Goal: Information Seeking & Learning: Learn about a topic

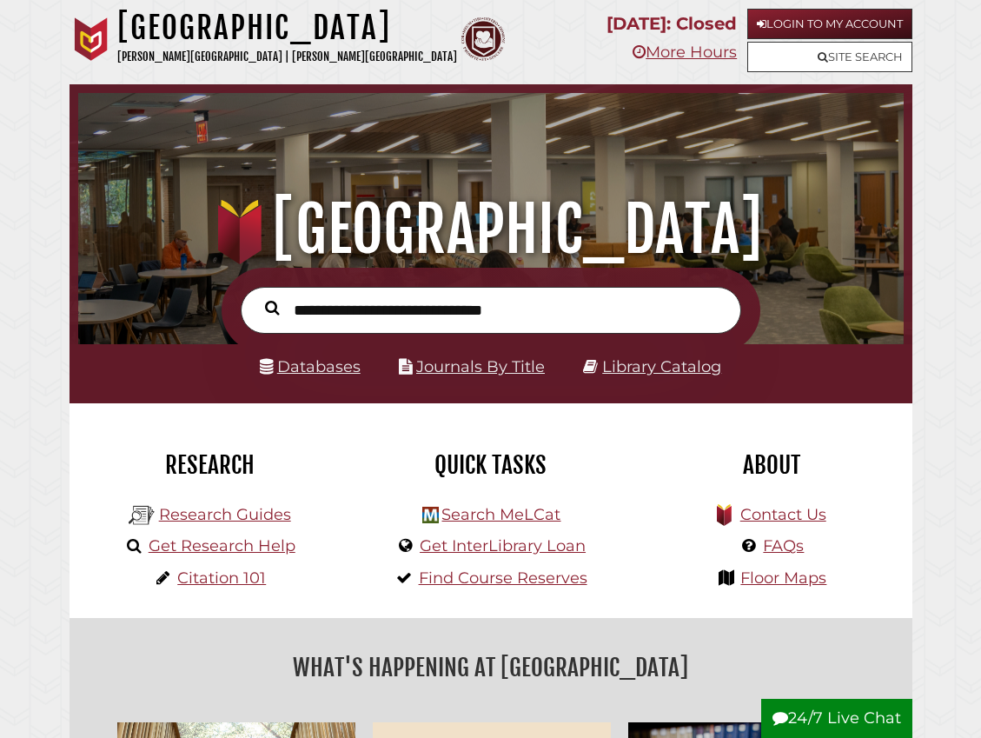
scroll to position [273, 817]
click at [788, 19] on link "Login to My Account" at bounding box center [829, 24] width 165 height 30
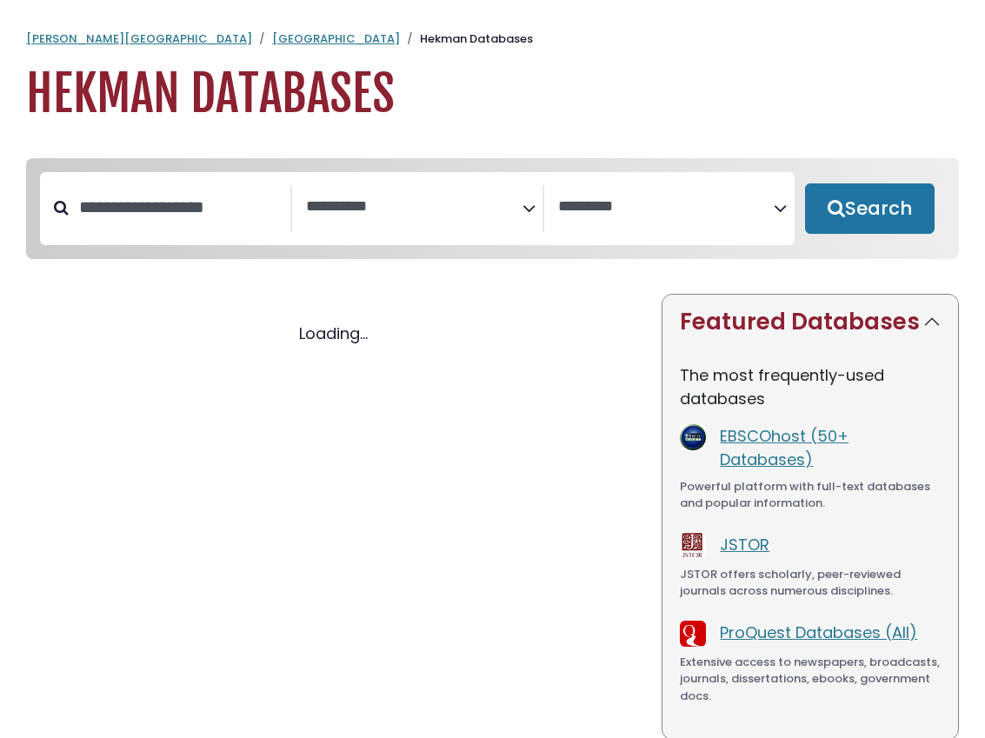
select select "Database Subject Filter"
select select "Database Vendors Filter"
select select "Database Subject Filter"
select select "Database Vendors Filter"
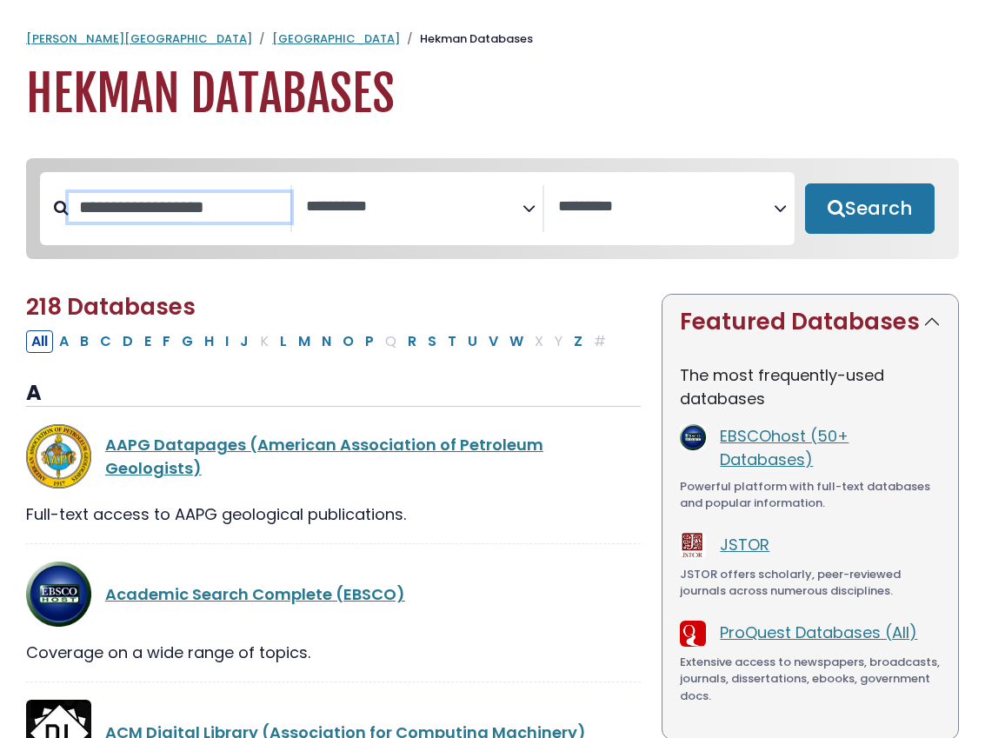
click at [203, 215] on input "Search database by title or keyword" at bounding box center [180, 207] width 222 height 29
type input "****"
click at [805, 183] on button "Search" at bounding box center [870, 208] width 130 height 50
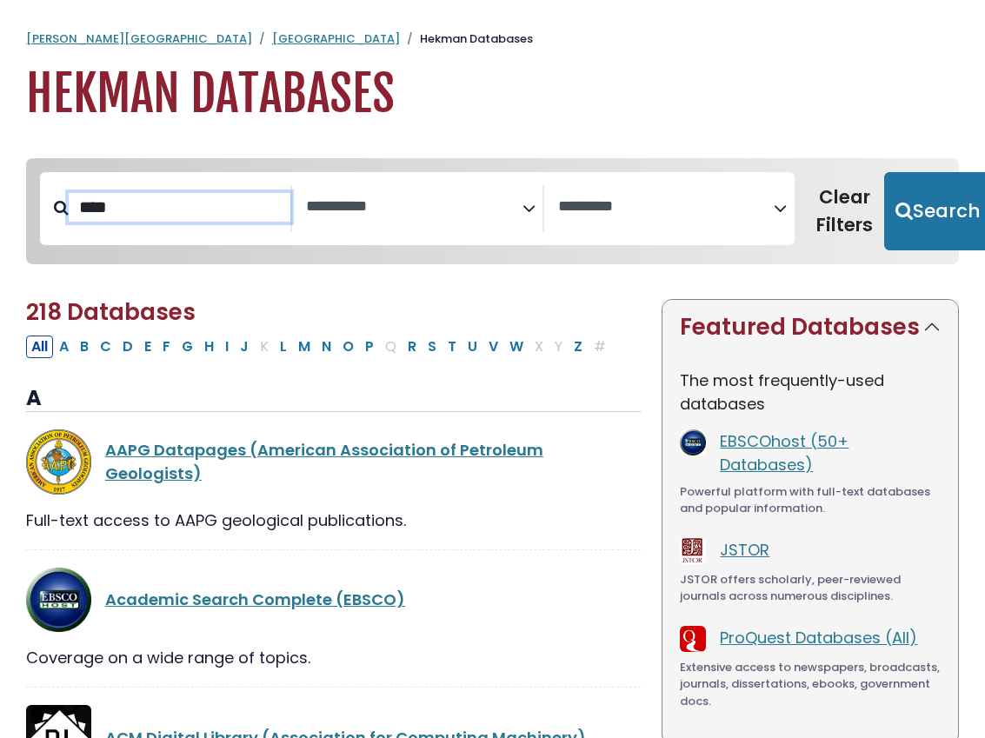
select select "Database Subject Filter"
select select "Database Vendors Filter"
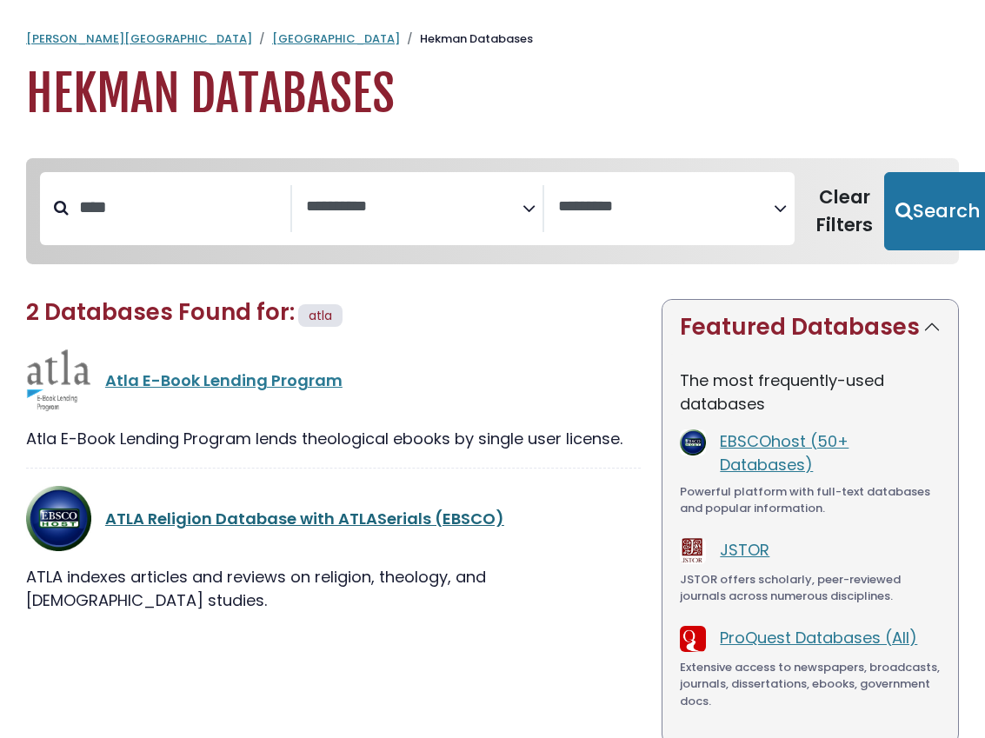
click at [353, 521] on link "ATLA Religion Database with ATLASerials (EBSCO)" at bounding box center [304, 519] width 399 height 22
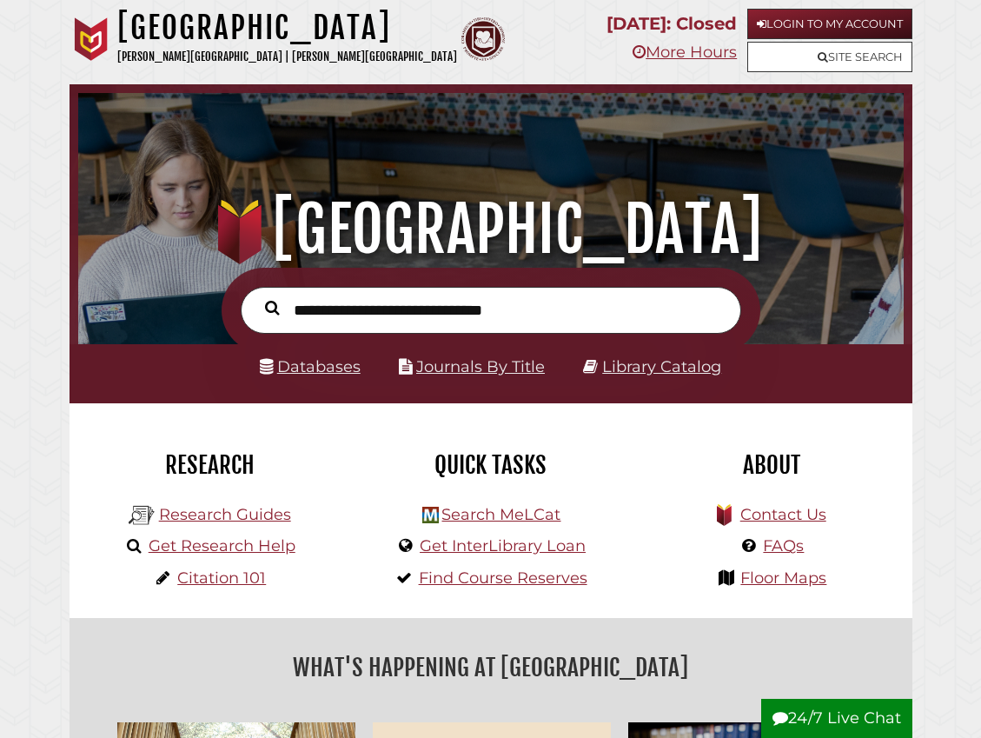
scroll to position [273, 817]
